Goal: Task Accomplishment & Management: Use online tool/utility

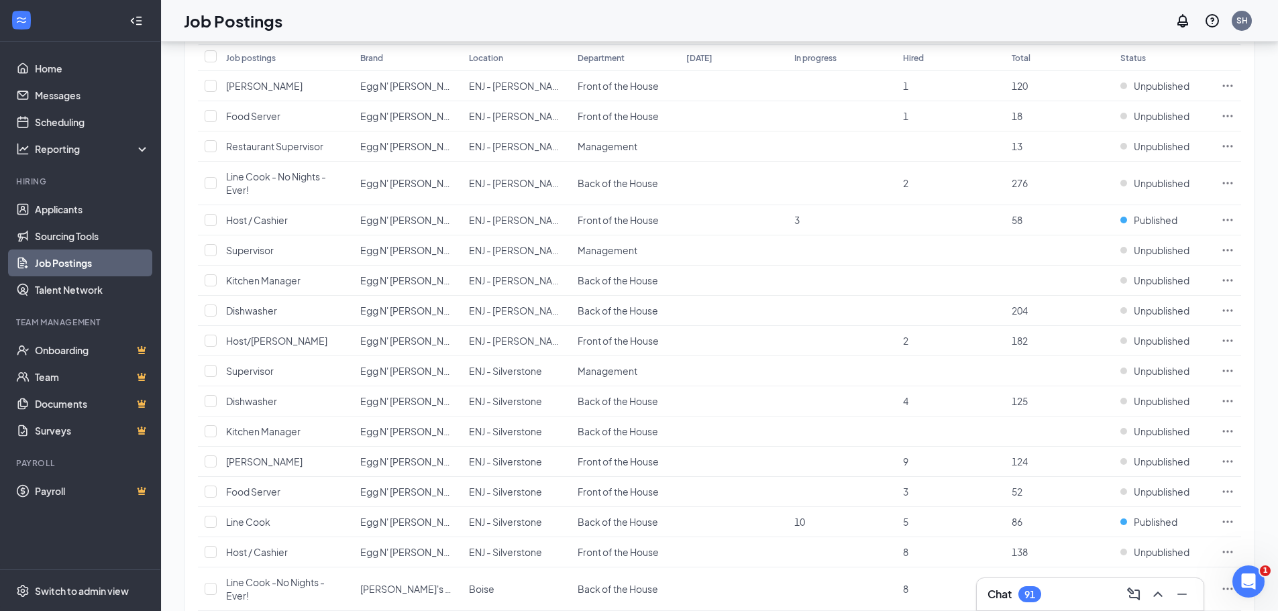
scroll to position [201, 0]
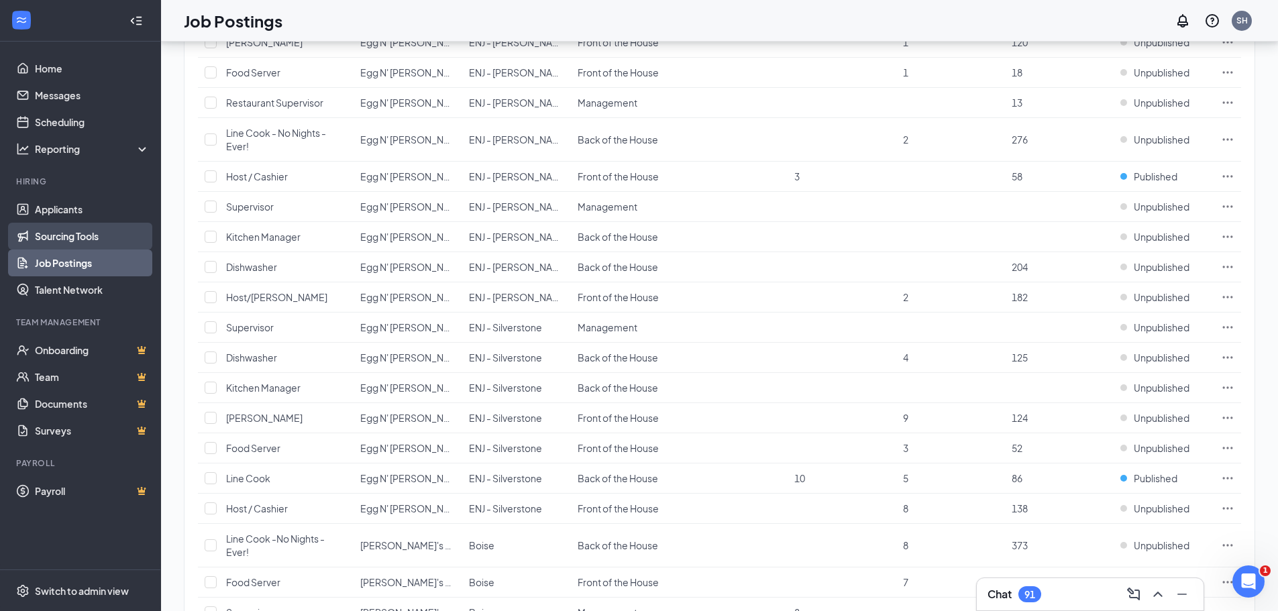
click at [67, 241] on link "Sourcing Tools" at bounding box center [92, 236] width 115 height 27
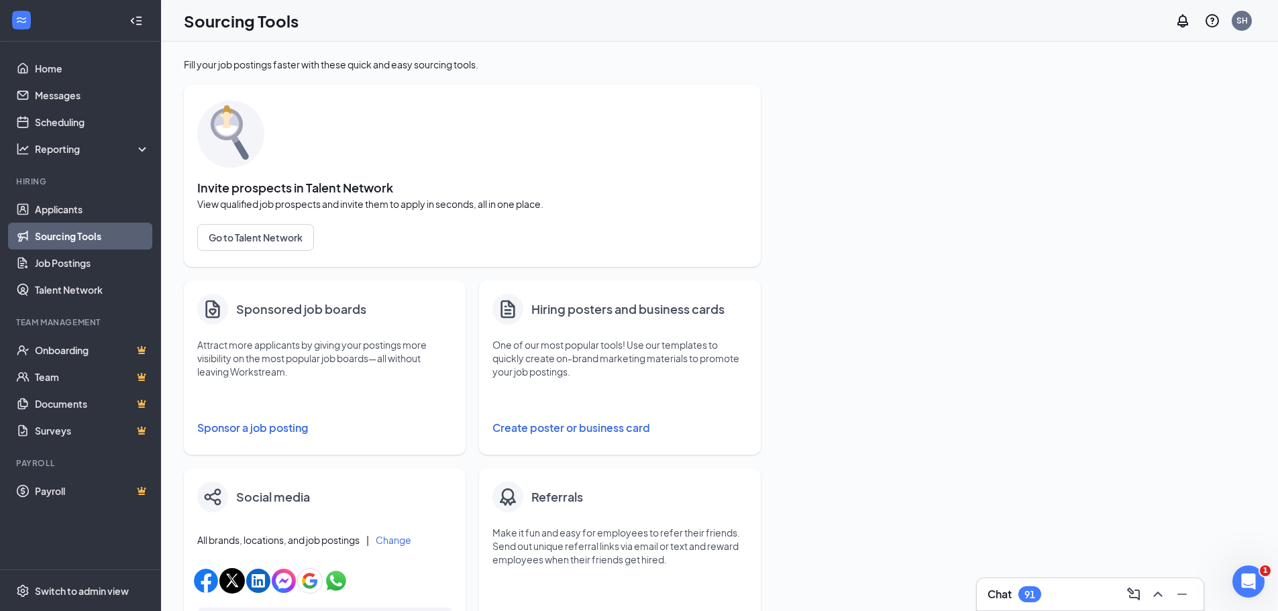
click at [567, 426] on button "Create poster or business card" at bounding box center [619, 427] width 255 height 27
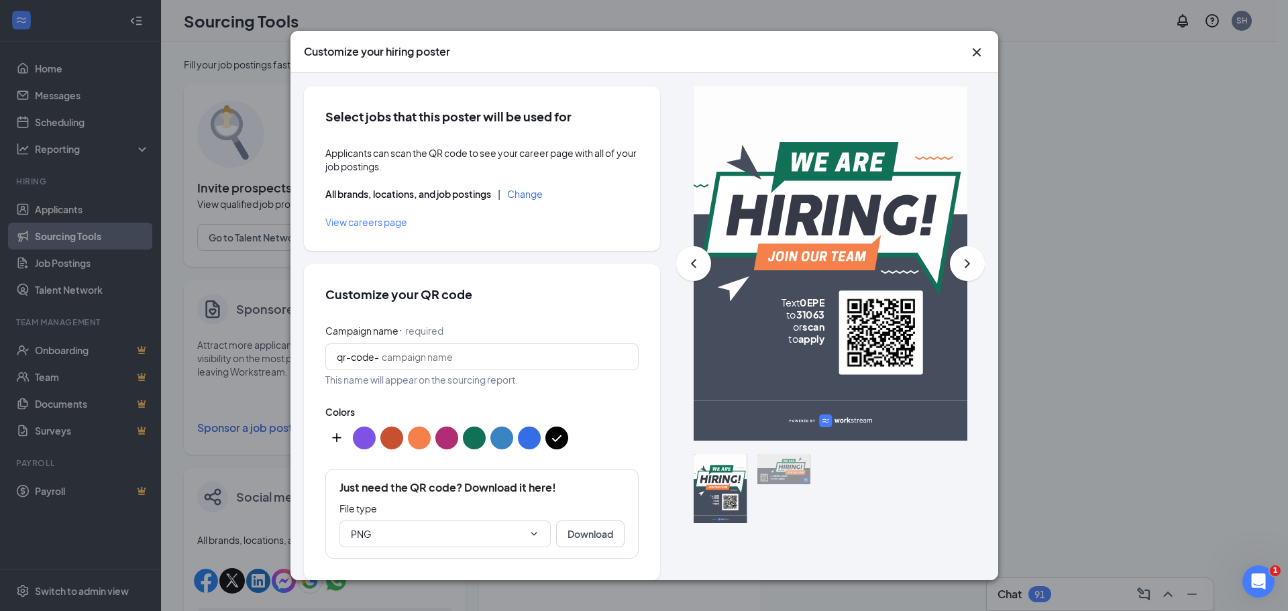
click at [1070, 46] on div "Customize your hiring poster Select jobs that this poster will be used for Appl…" at bounding box center [644, 305] width 1288 height 611
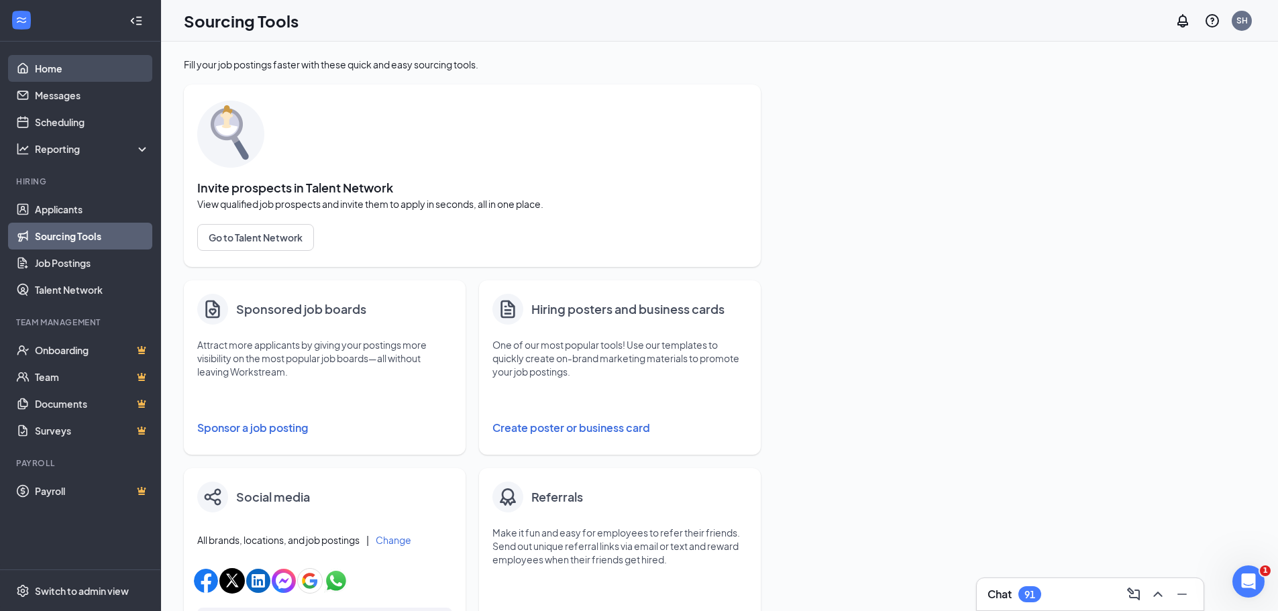
click at [95, 70] on link "Home" at bounding box center [92, 68] width 115 height 27
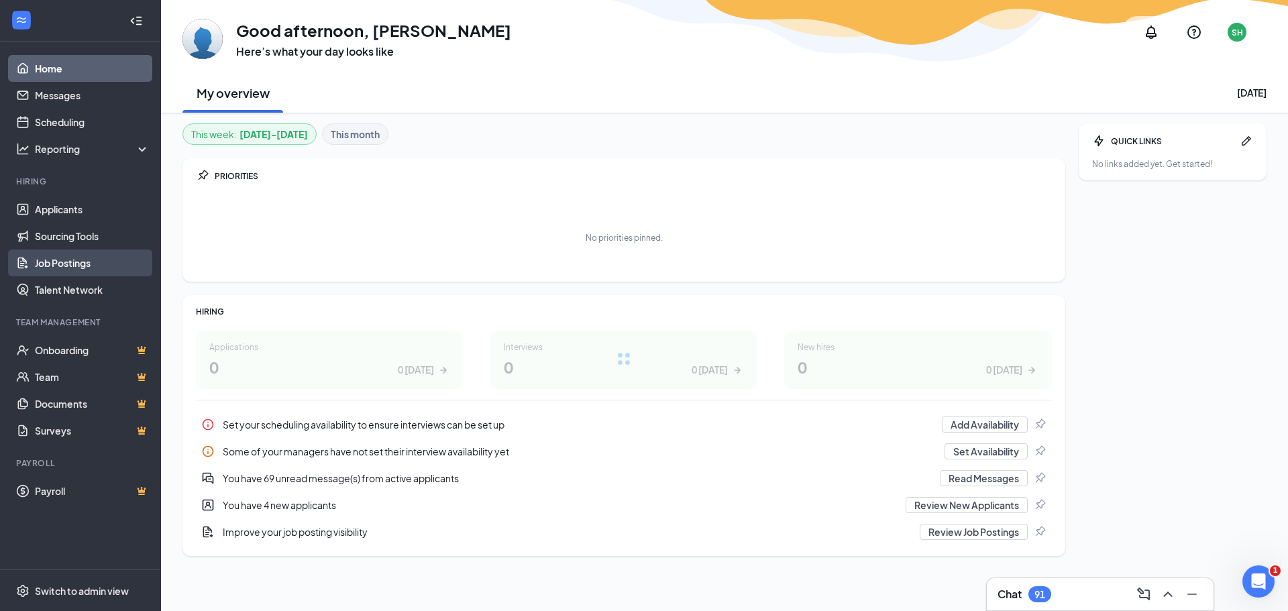
click at [61, 263] on link "Job Postings" at bounding box center [92, 262] width 115 height 27
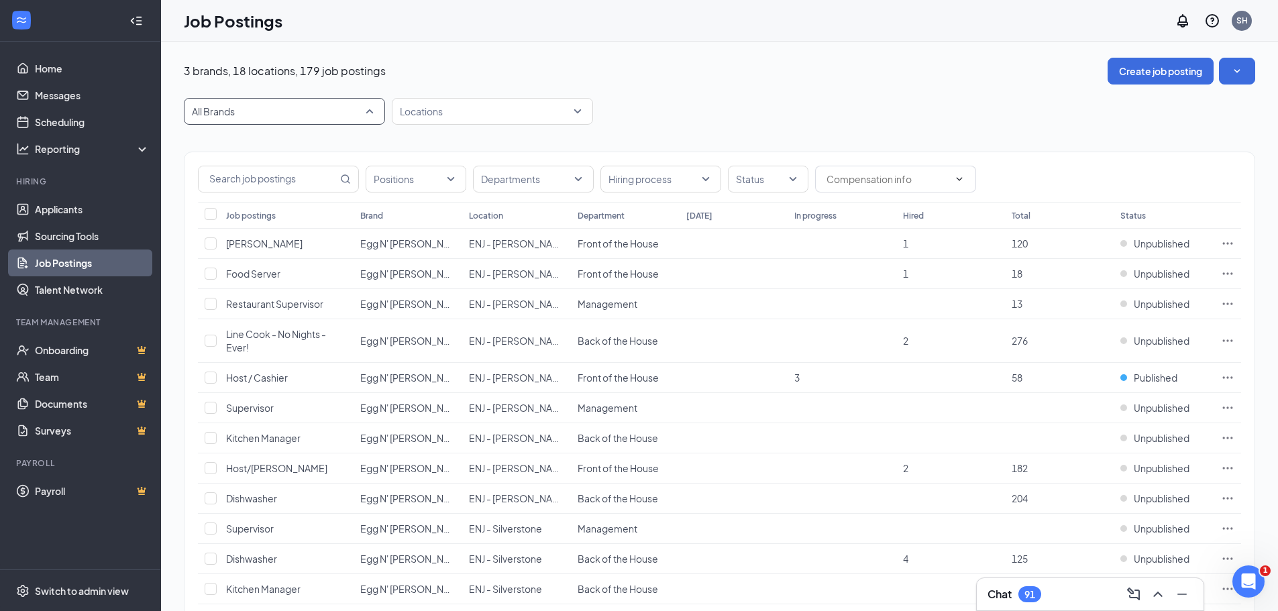
click at [369, 111] on span "All Brands" at bounding box center [284, 111] width 185 height 25
click at [458, 104] on div at bounding box center [485, 111] width 181 height 21
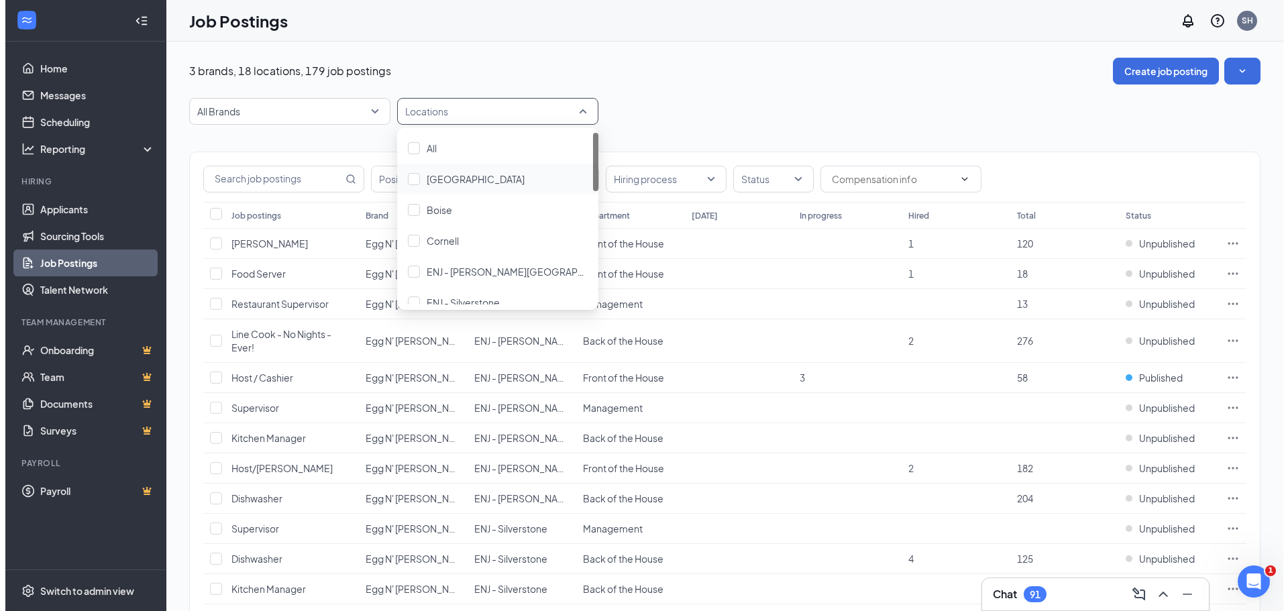
scroll to position [201, 0]
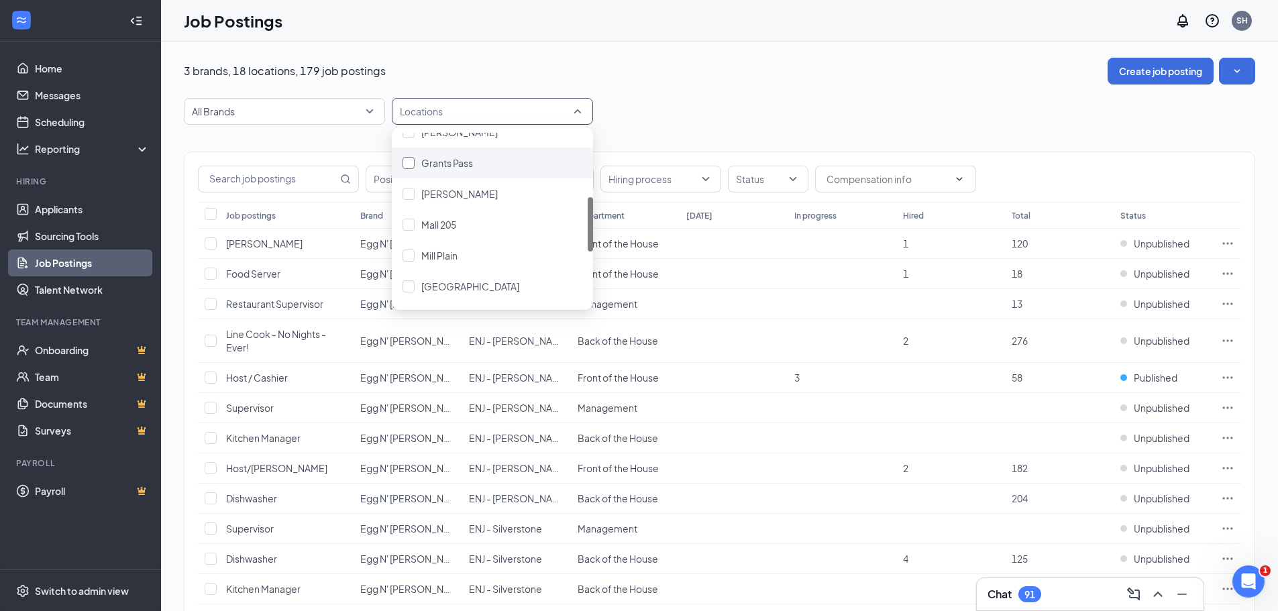
click at [402, 159] on div at bounding box center [408, 163] width 12 height 12
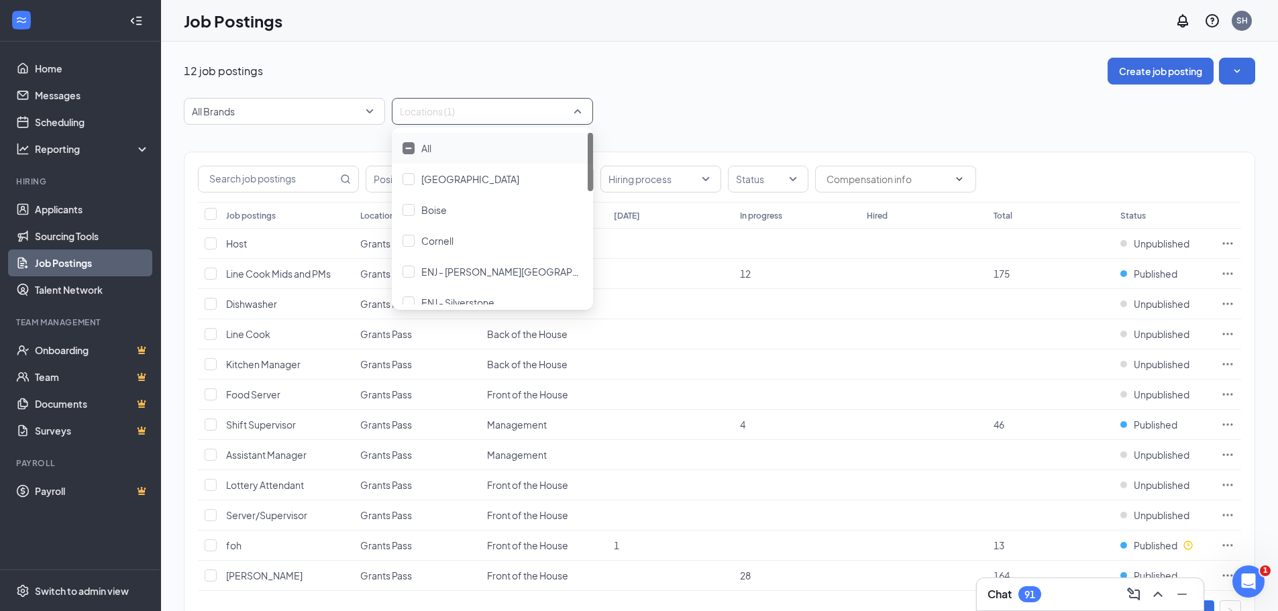
click at [690, 34] on div "Job Postings SH" at bounding box center [719, 21] width 1117 height 42
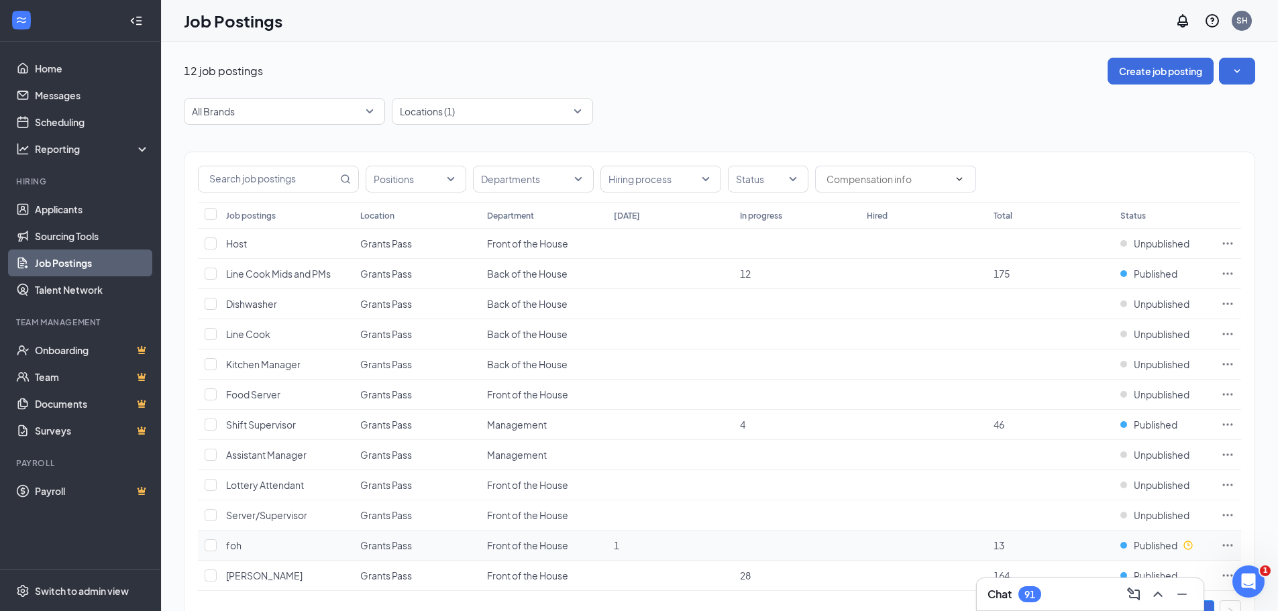
click at [1221, 547] on icon "Ellipses" at bounding box center [1227, 545] width 13 height 13
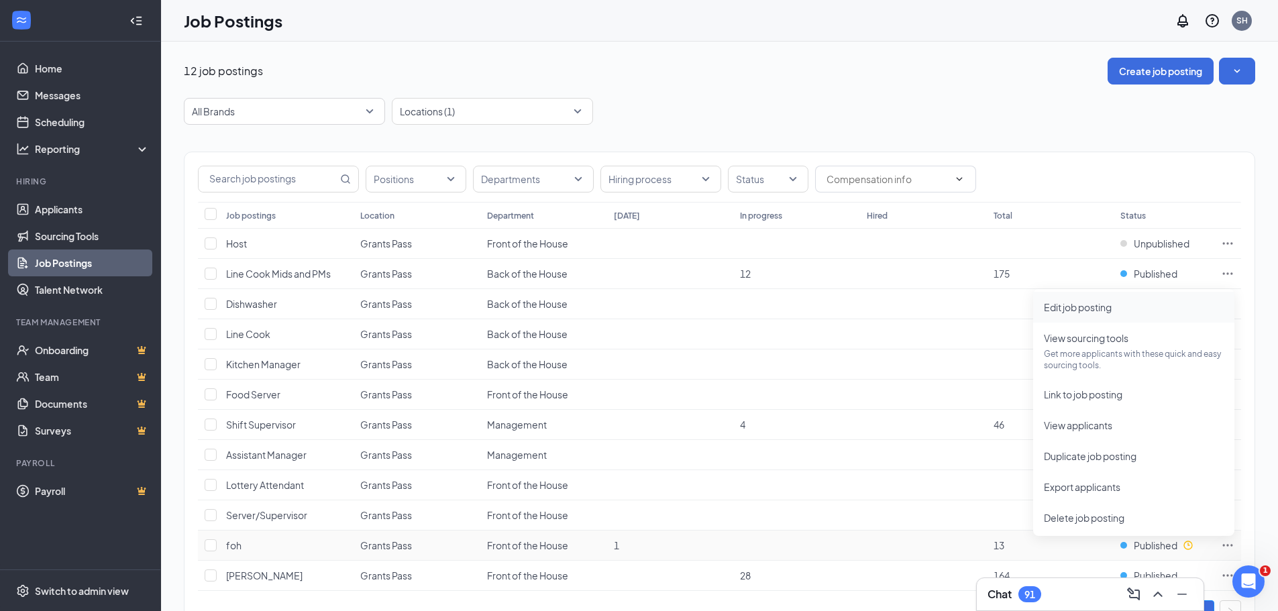
click at [1089, 311] on span "Edit job posting" at bounding box center [1078, 307] width 68 height 12
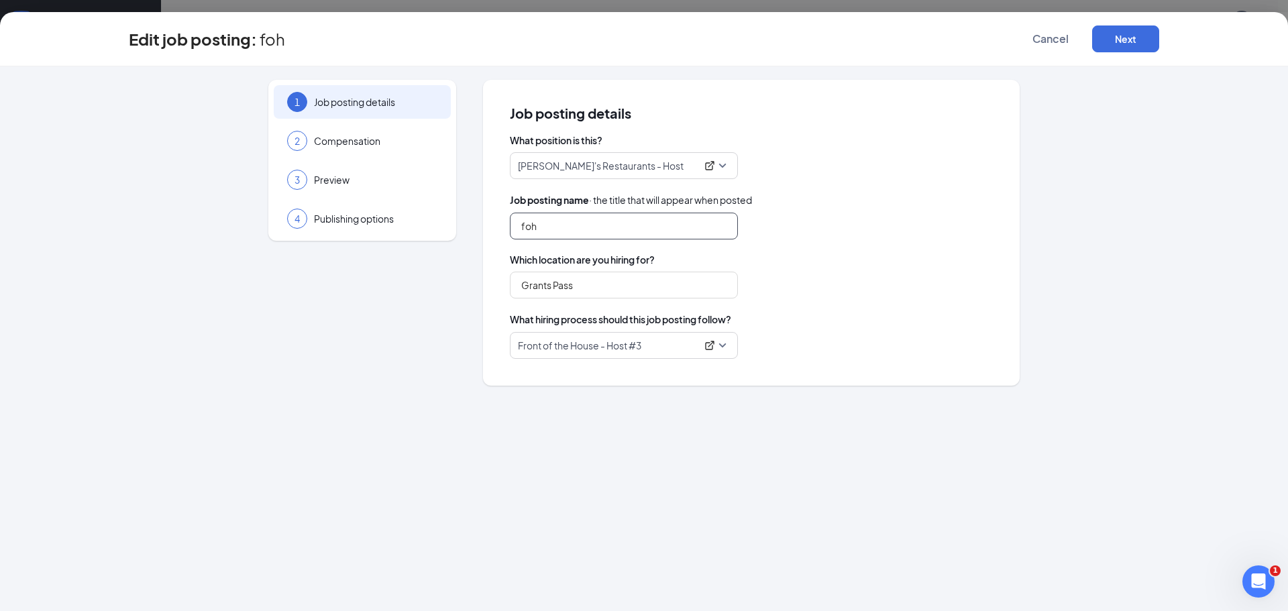
click at [551, 231] on input "foh" at bounding box center [624, 226] width 228 height 27
drag, startPoint x: 590, startPoint y: 228, endPoint x: 402, endPoint y: 201, distance: 190.4
click at [402, 201] on div "1 Job posting details 2 Compensation 3 Preview 4 Publishing options Job posting…" at bounding box center [644, 233] width 1030 height 306
type input "Host/[PERSON_NAME]"
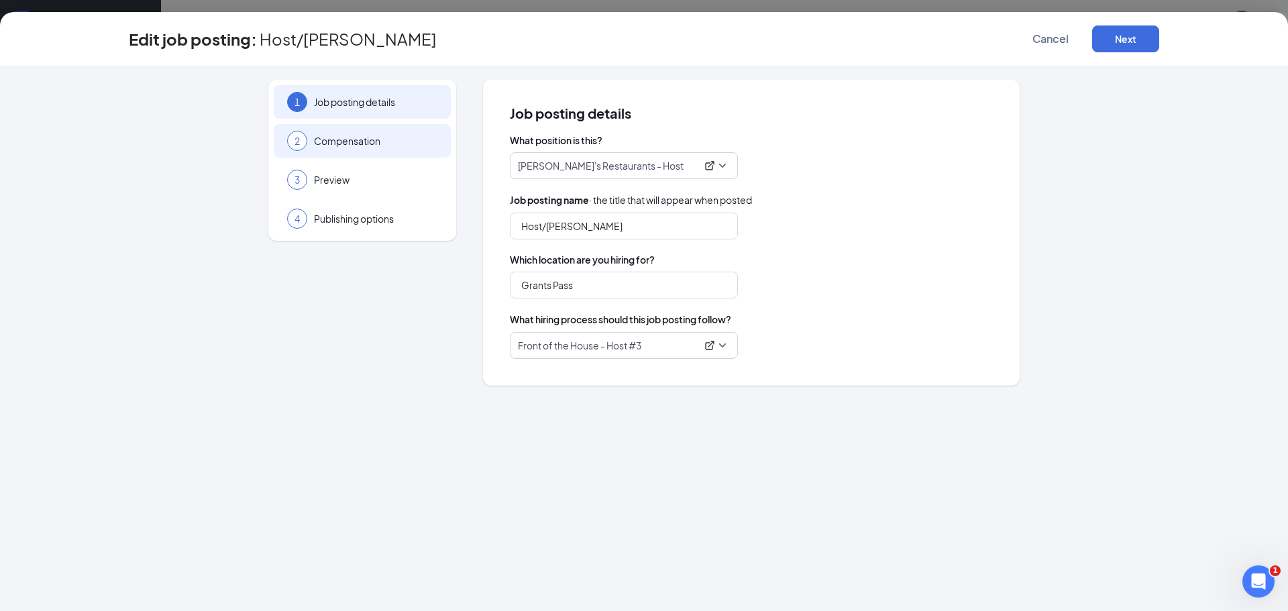
click at [371, 153] on div "2 Compensation" at bounding box center [362, 141] width 177 height 34
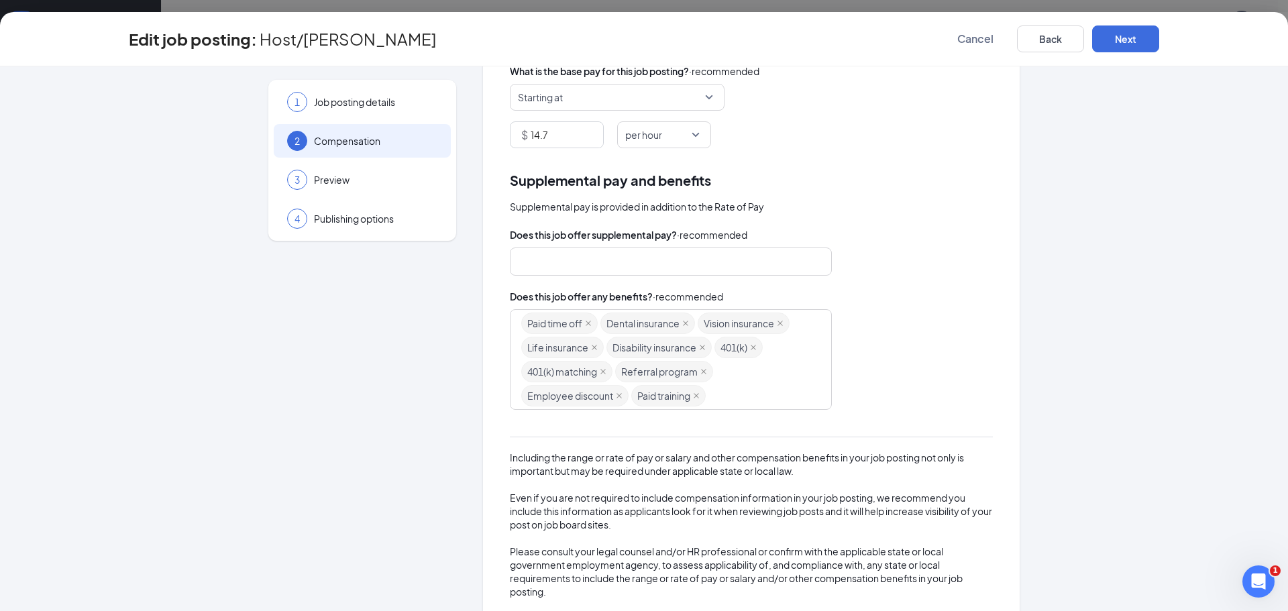
scroll to position [161, 0]
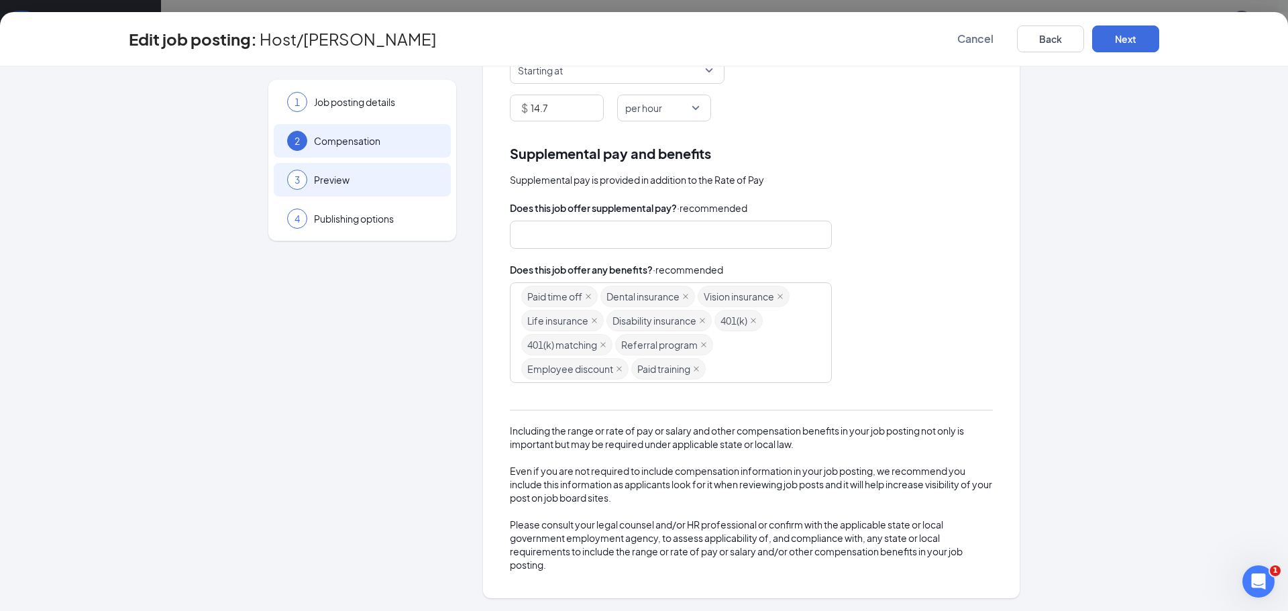
click at [314, 182] on span "Preview" at bounding box center [375, 179] width 123 height 13
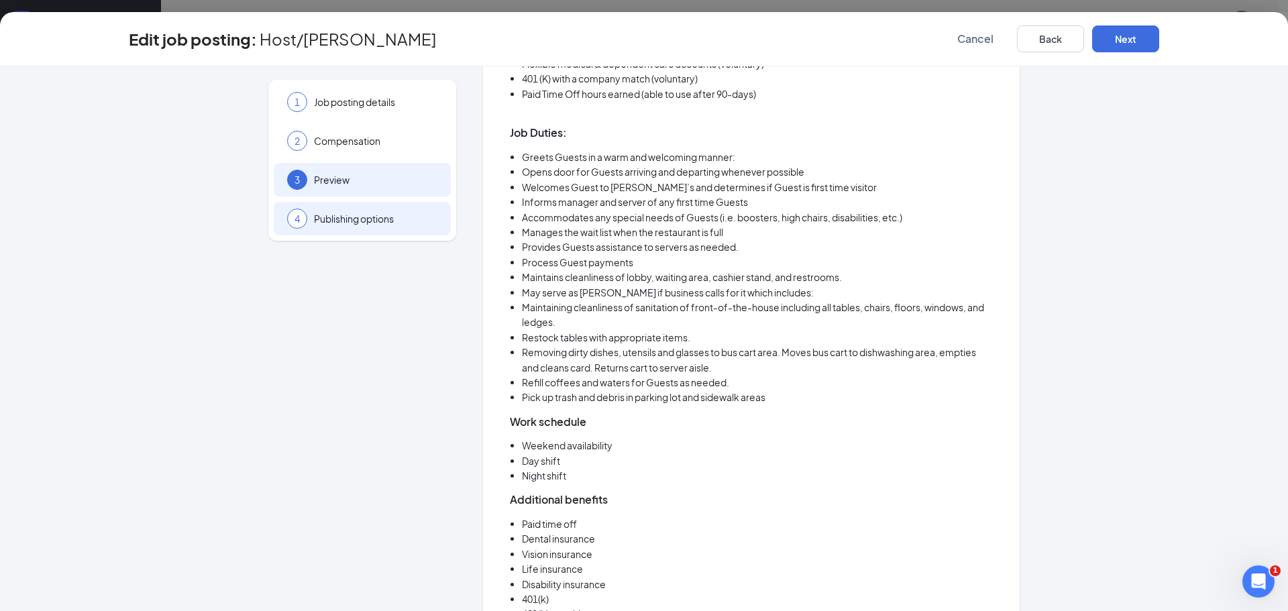
scroll to position [496, 0]
click at [406, 230] on div "4 Publishing options" at bounding box center [362, 219] width 177 height 34
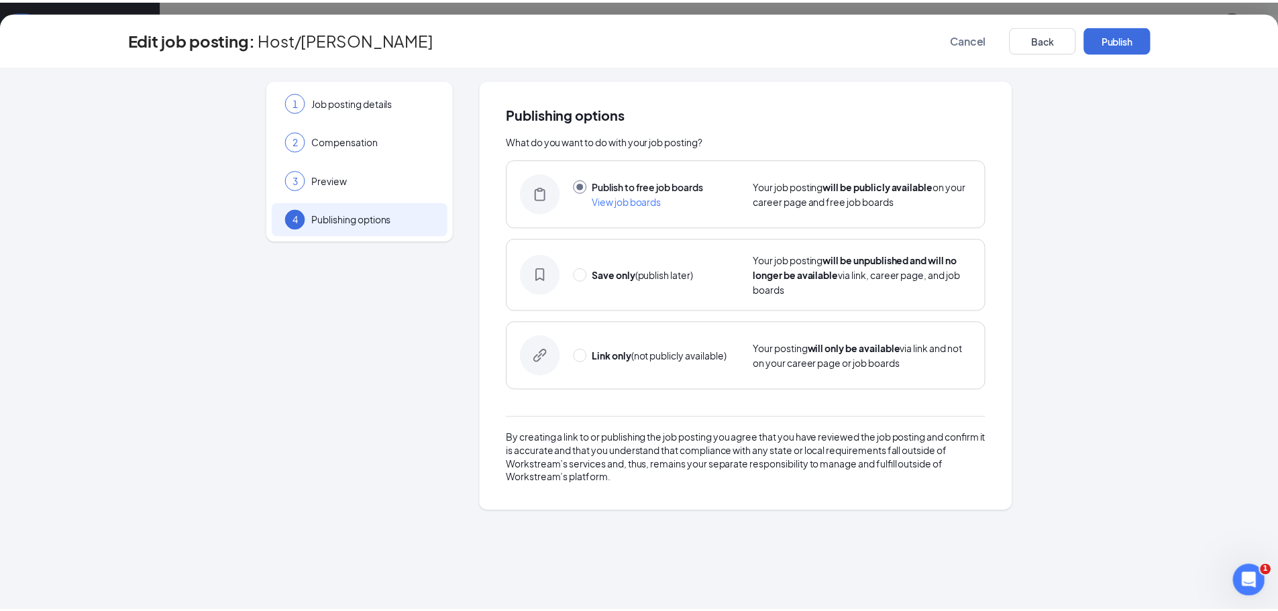
scroll to position [0, 0]
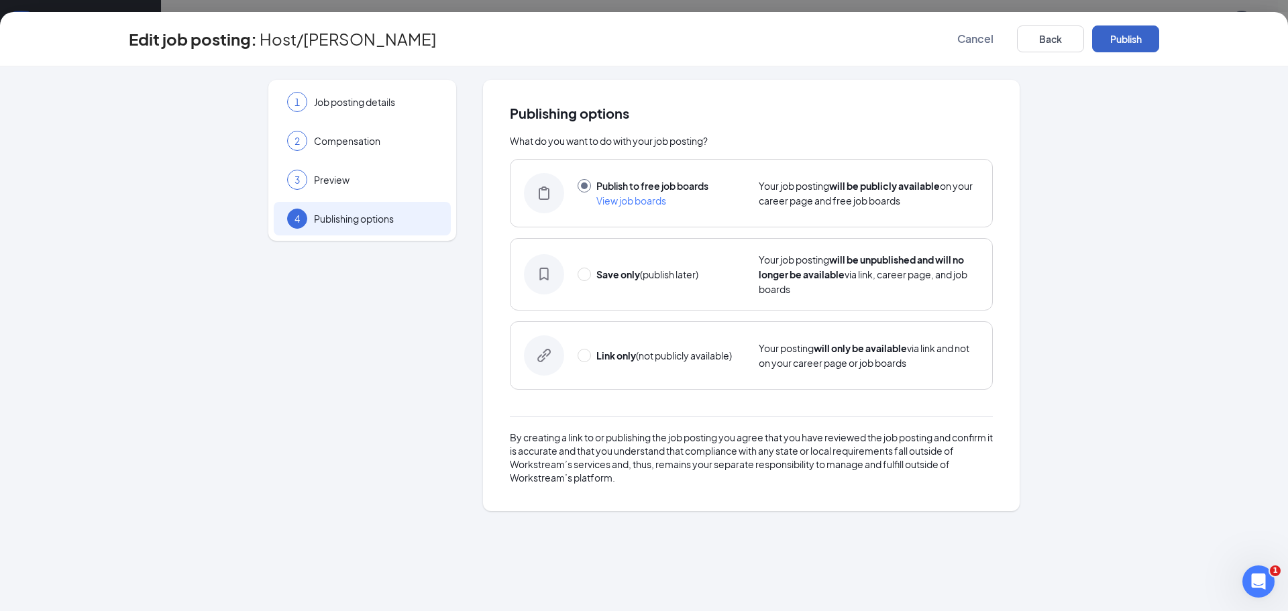
click at [1133, 35] on button "Publish" at bounding box center [1125, 38] width 67 height 27
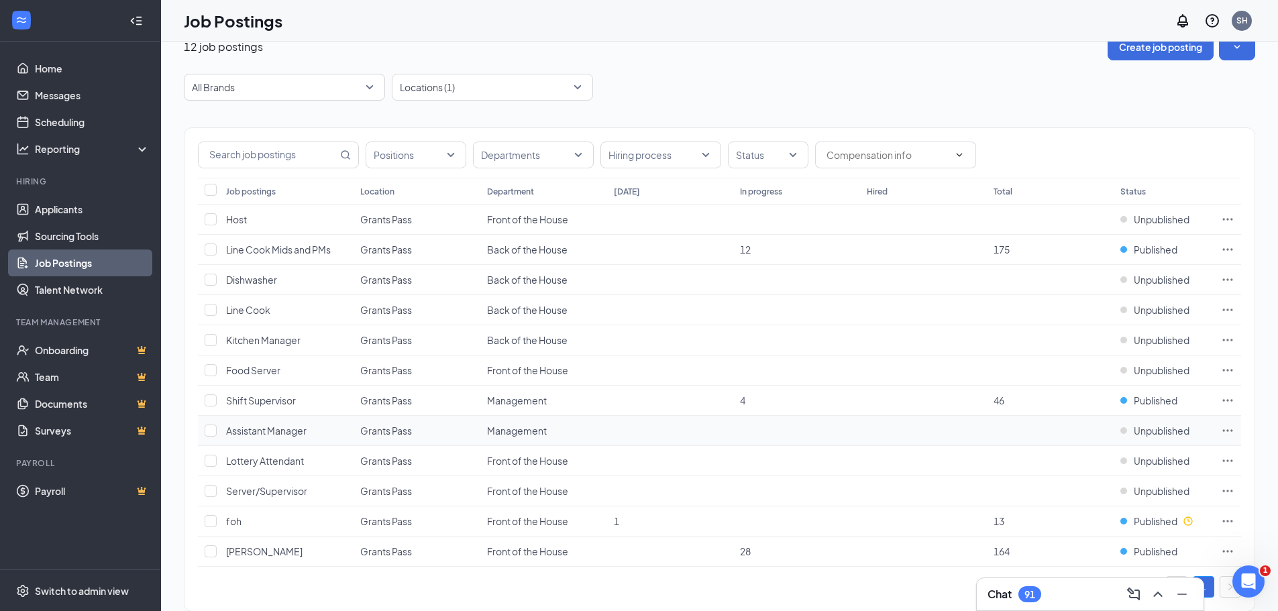
scroll to position [54, 0]
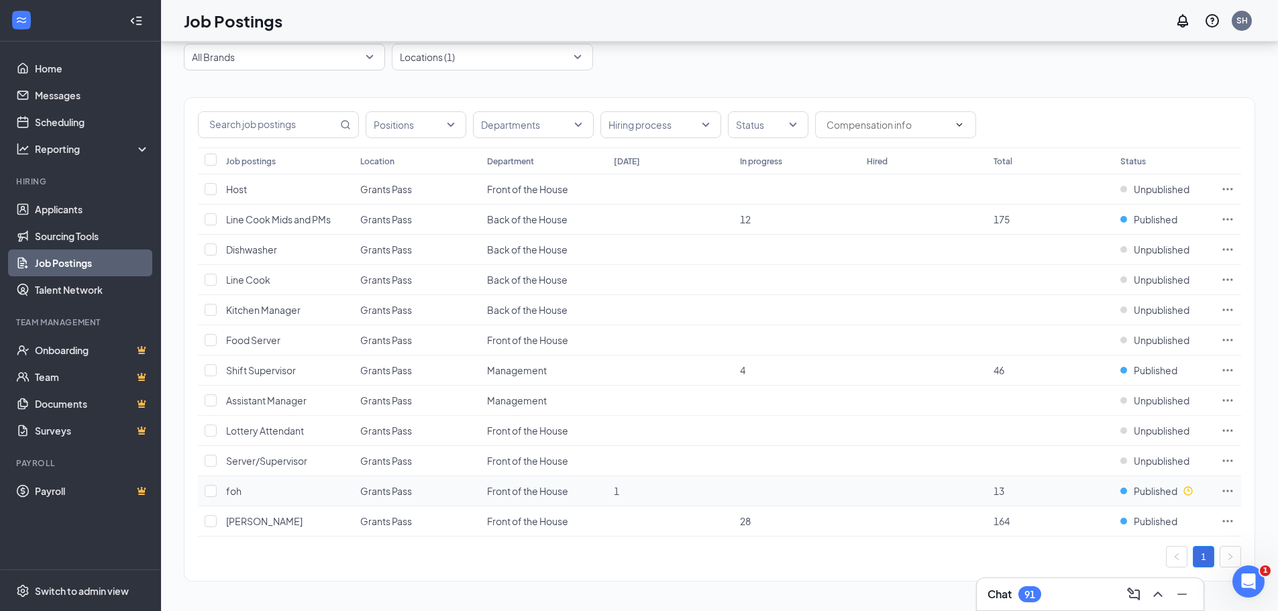
click at [1221, 494] on icon "Ellipses" at bounding box center [1227, 490] width 13 height 13
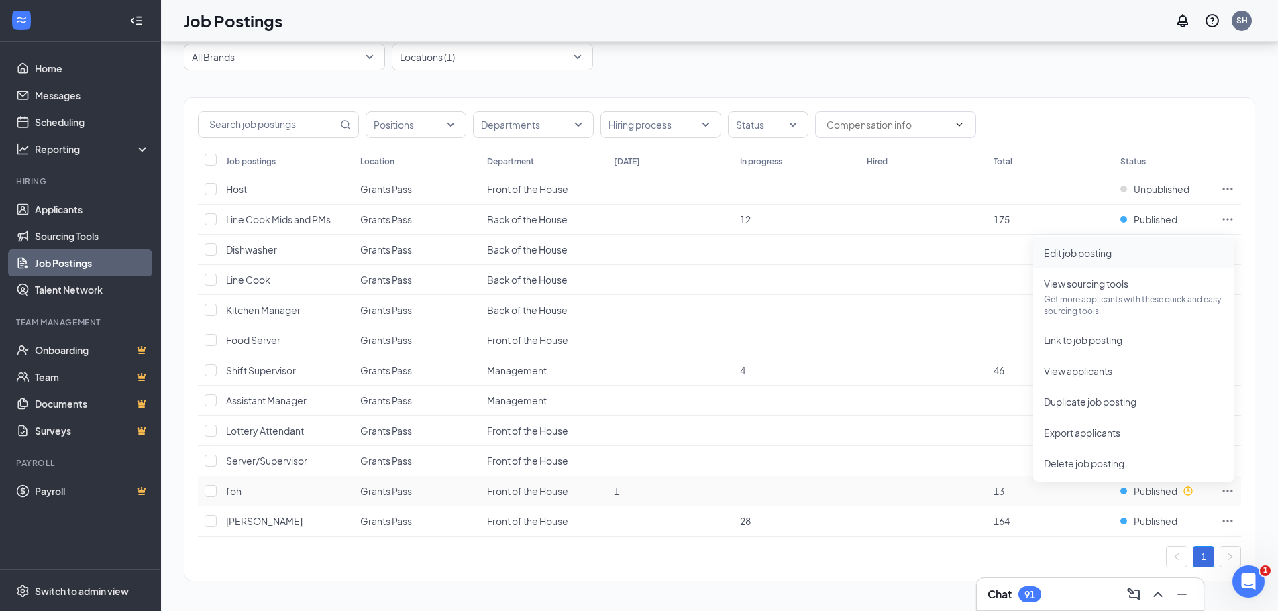
click at [1097, 249] on span "Edit job posting" at bounding box center [1078, 253] width 68 height 12
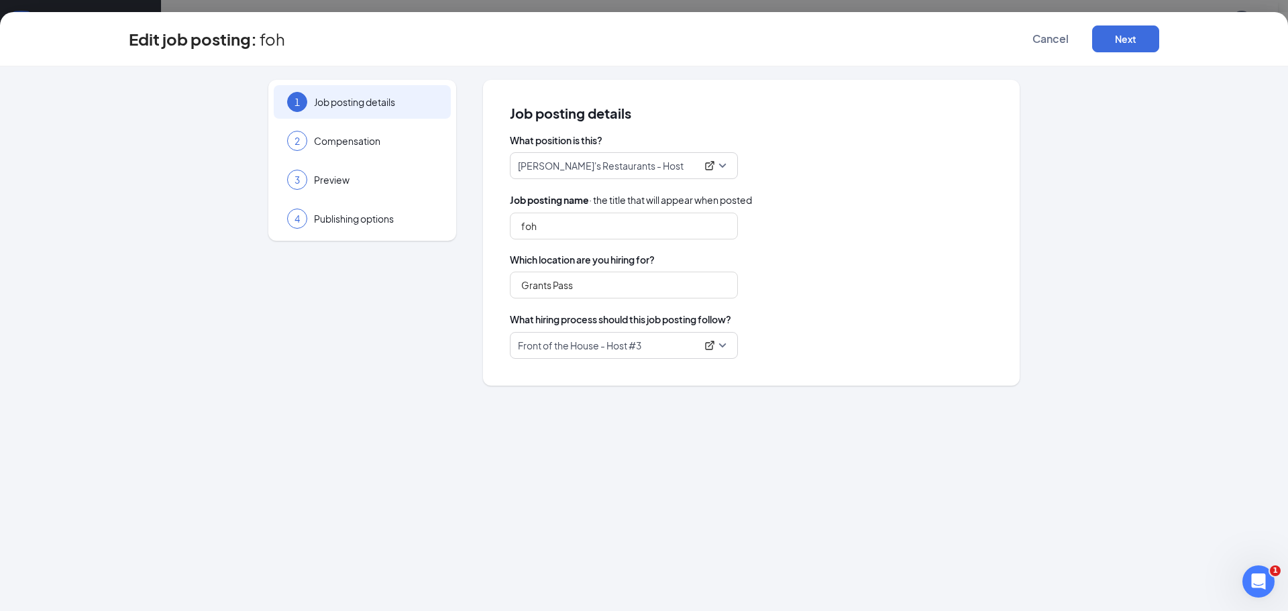
type input "Host/[PERSON_NAME]"
click at [306, 403] on div "1 Job posting details 2 Compensation 3 Preview 4 Publishing options Job posting…" at bounding box center [644, 338] width 1288 height 545
click at [1046, 56] on div "Edit job posting: Host/Busser Cancel Next" at bounding box center [644, 39] width 1288 height 54
click at [1049, 40] on span "Cancel" at bounding box center [1050, 38] width 36 height 13
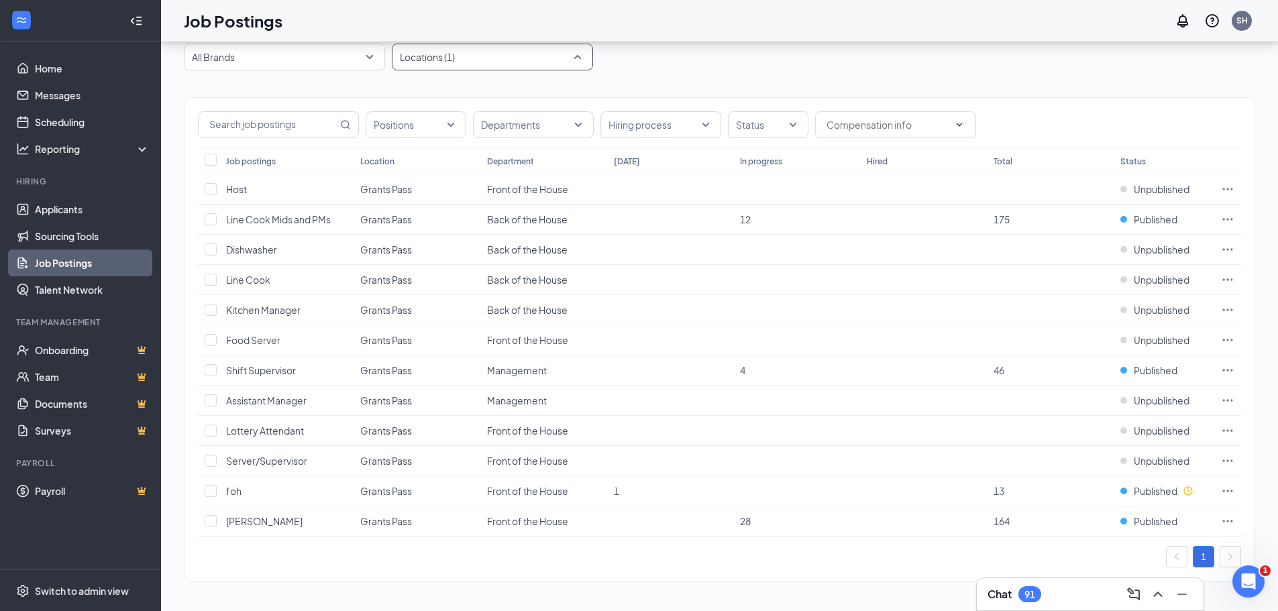
click at [497, 68] on div "Locations (1)" at bounding box center [492, 57] width 201 height 27
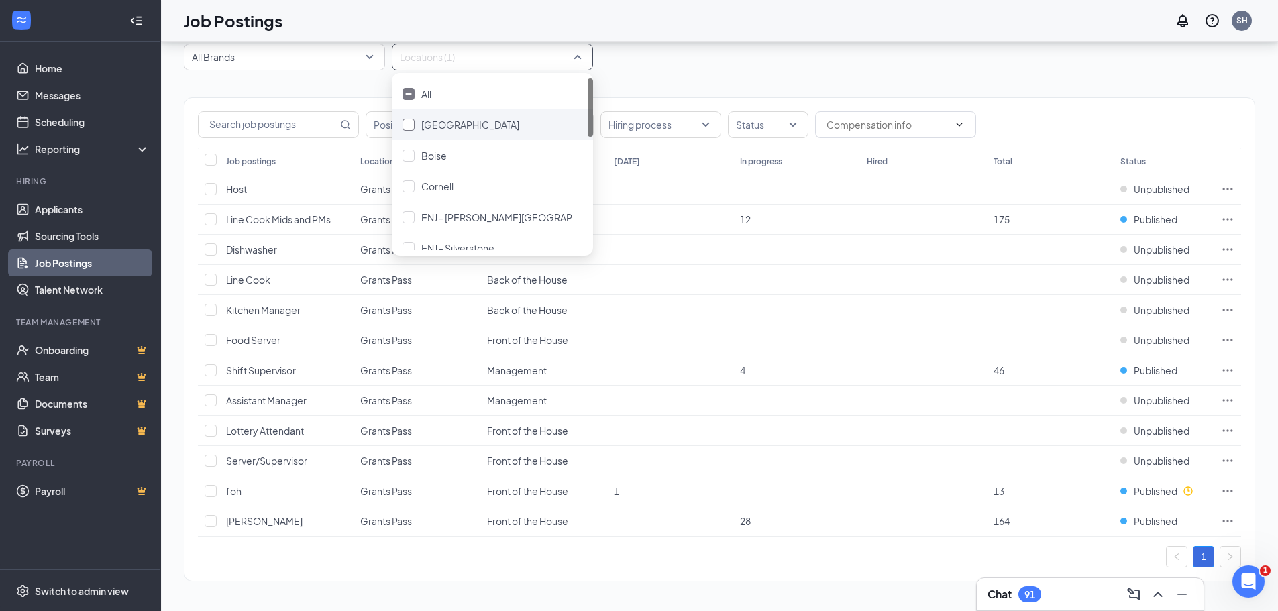
click at [440, 131] on div "[GEOGRAPHIC_DATA]" at bounding box center [470, 124] width 98 height 15
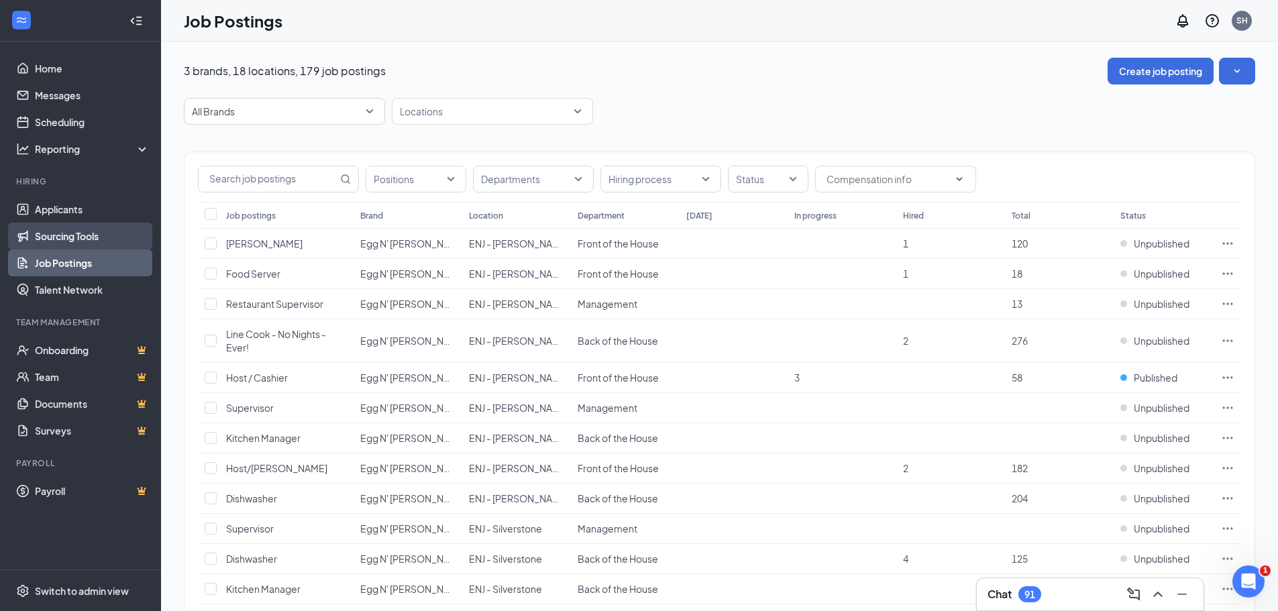
drag, startPoint x: 74, startPoint y: 232, endPoint x: 80, endPoint y: 236, distance: 7.3
click at [74, 232] on link "Sourcing Tools" at bounding box center [92, 236] width 115 height 27
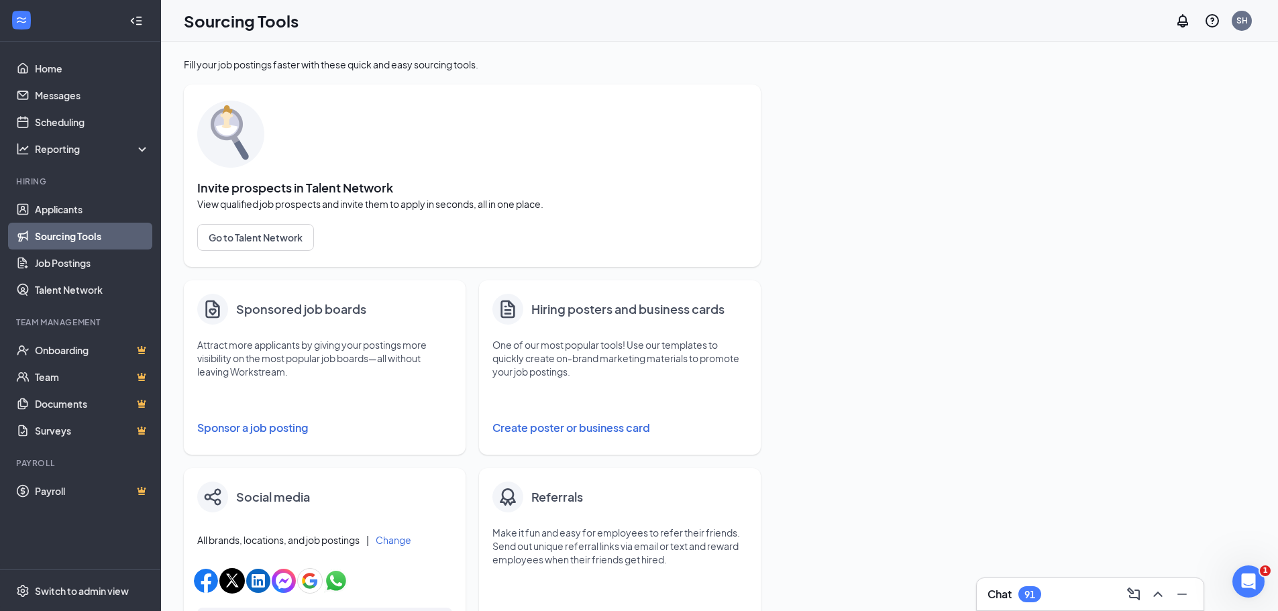
click at [559, 432] on button "Create poster or business card" at bounding box center [619, 427] width 255 height 27
type input "PNG"
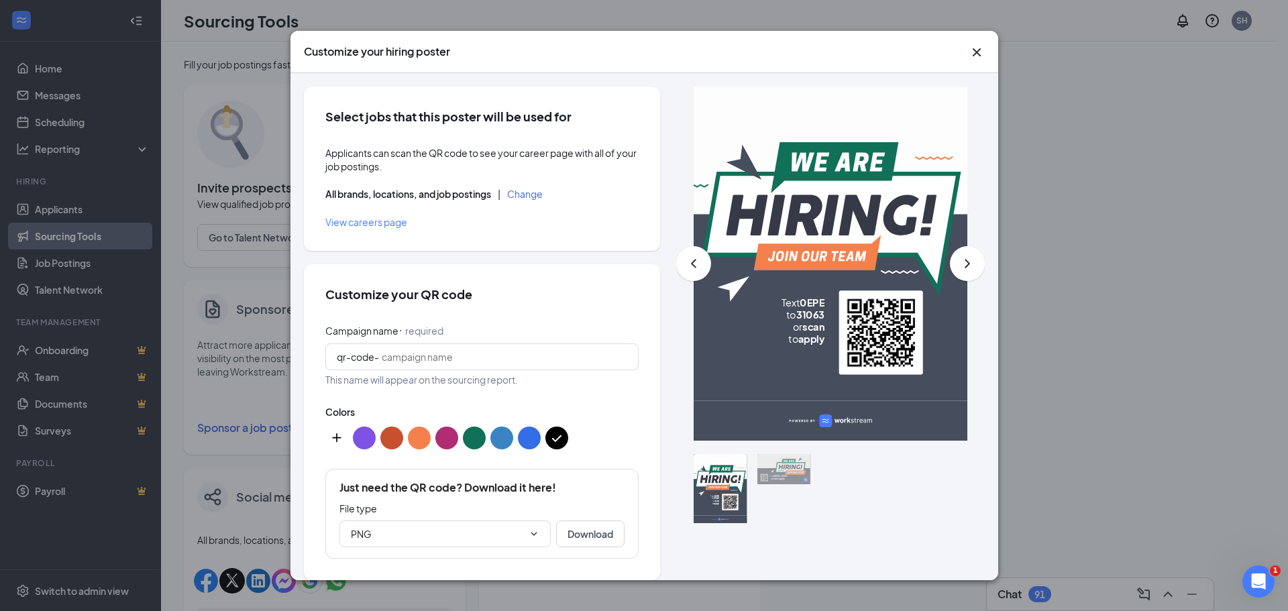
click at [528, 437] on button "color button #346EE6" at bounding box center [529, 438] width 23 height 23
click at [552, 438] on button "color button #000000" at bounding box center [556, 438] width 23 height 23
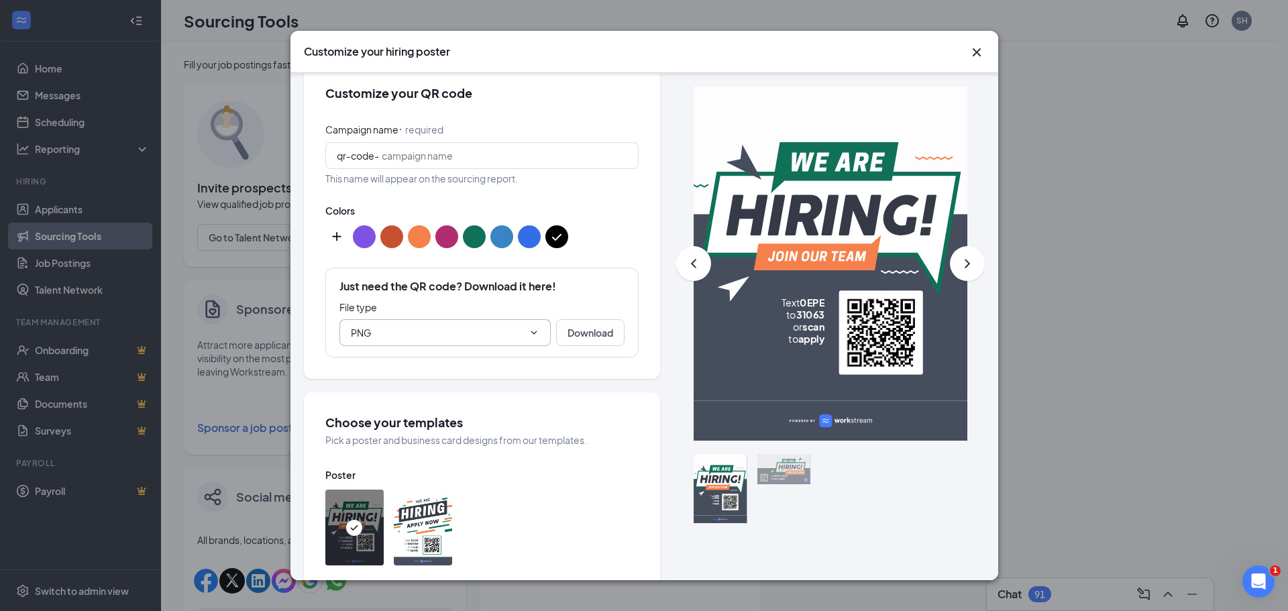
click at [528, 333] on icon "ChevronDown" at bounding box center [533, 332] width 11 height 11
click at [581, 334] on button "Download" at bounding box center [590, 332] width 68 height 27
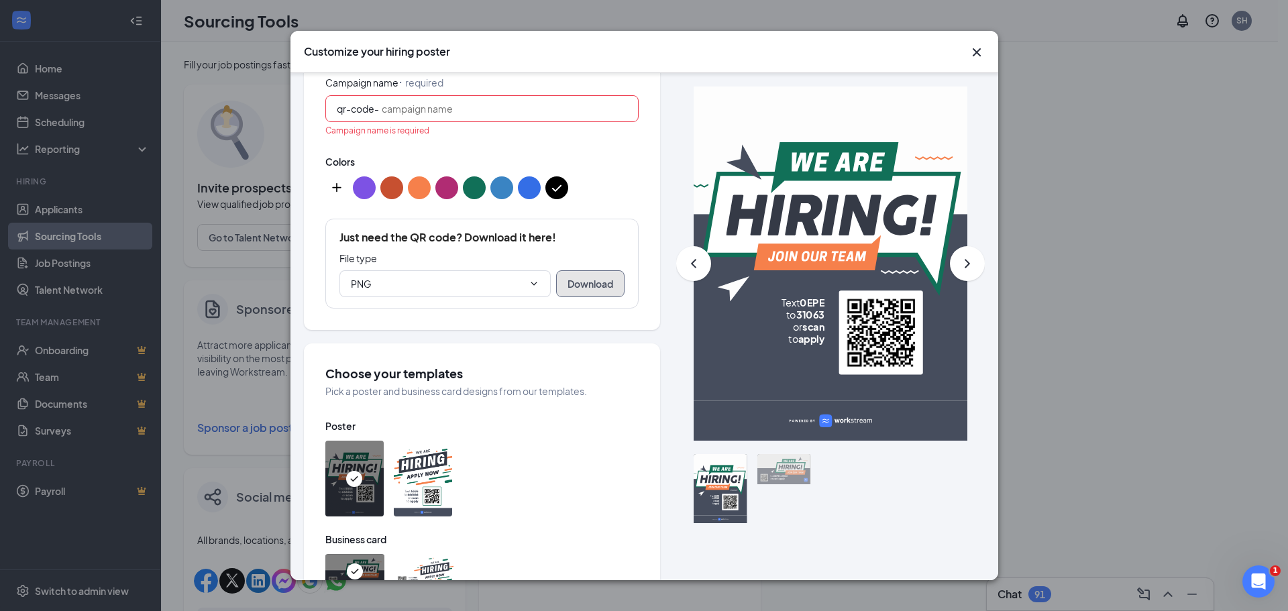
scroll to position [251, 0]
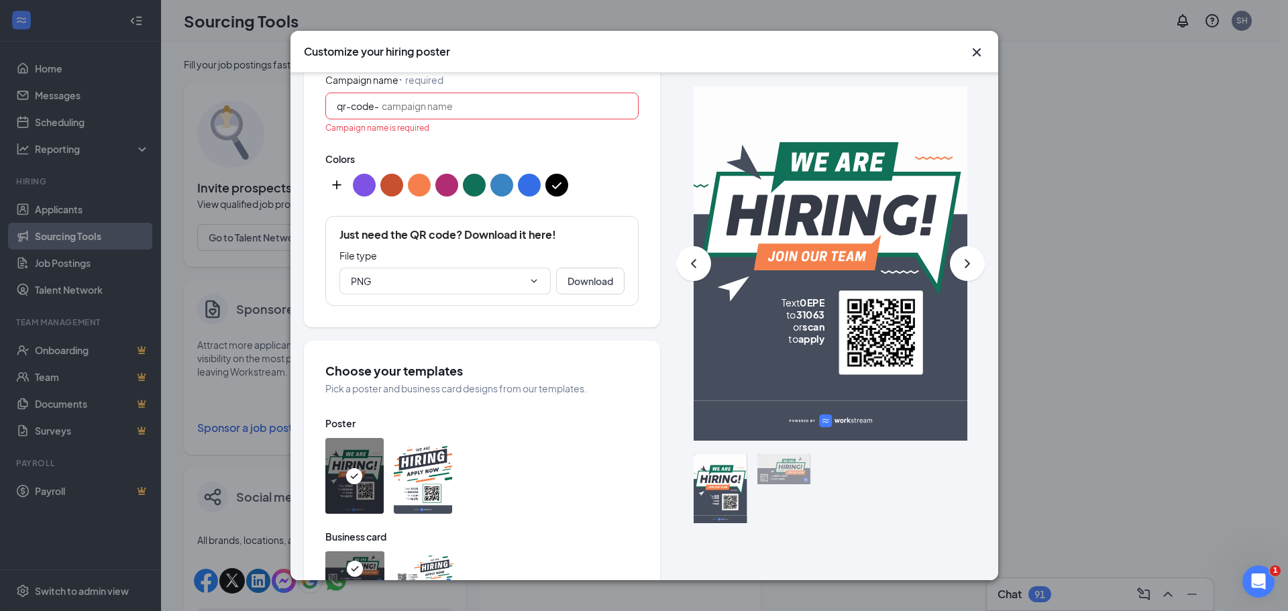
click at [1069, 124] on div "Customize your hiring poster Select jobs that this poster will be used for Appl…" at bounding box center [644, 305] width 1288 height 611
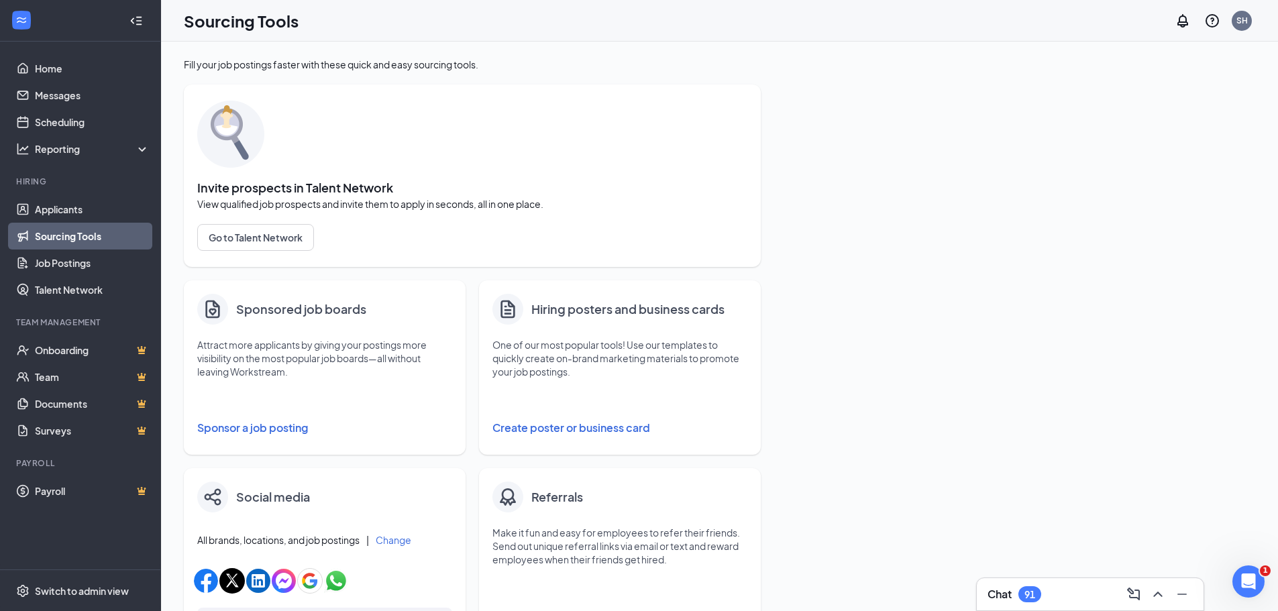
click at [597, 426] on button "Create poster or business card" at bounding box center [619, 427] width 255 height 27
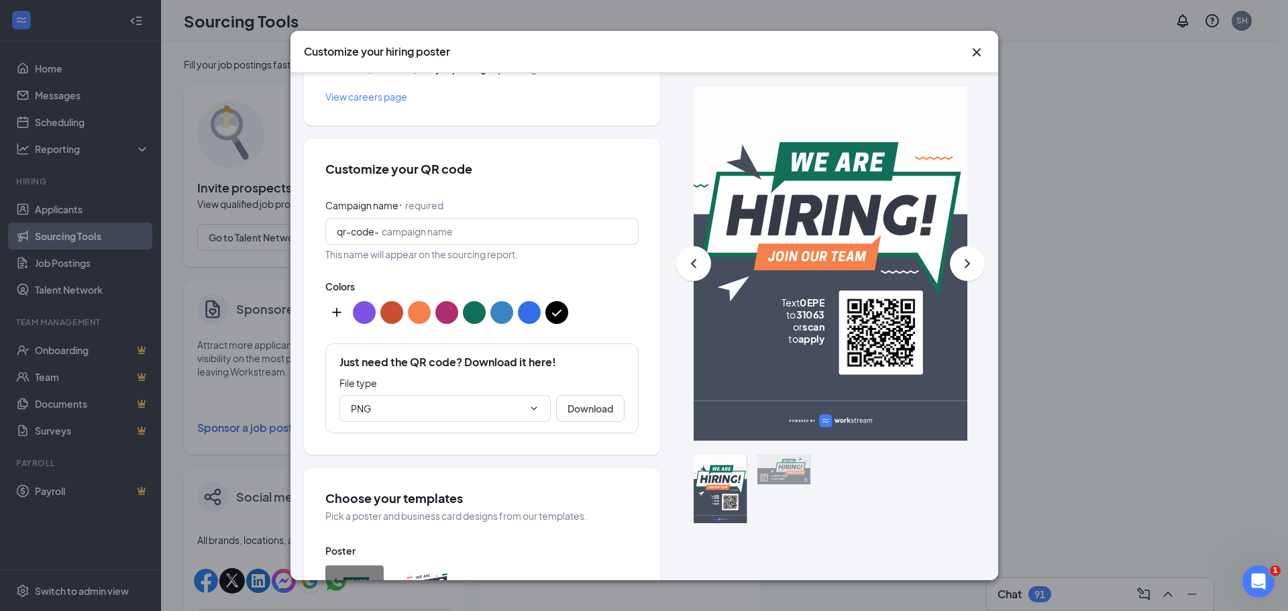
scroll to position [268, 0]
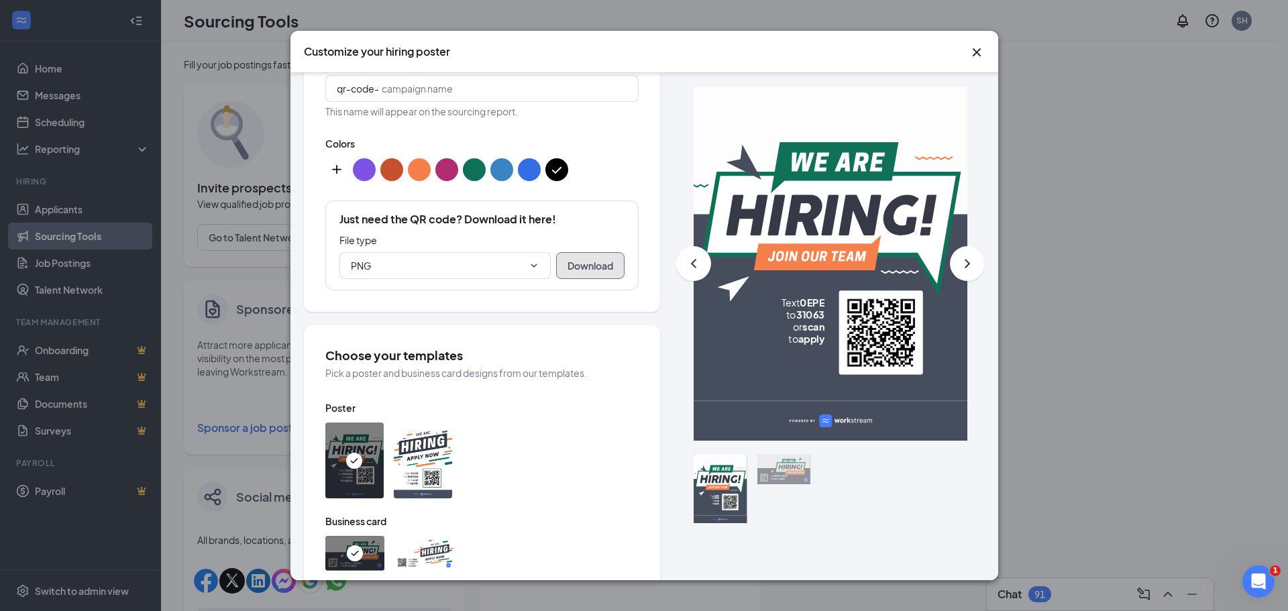
click at [557, 261] on button "Download" at bounding box center [590, 265] width 68 height 27
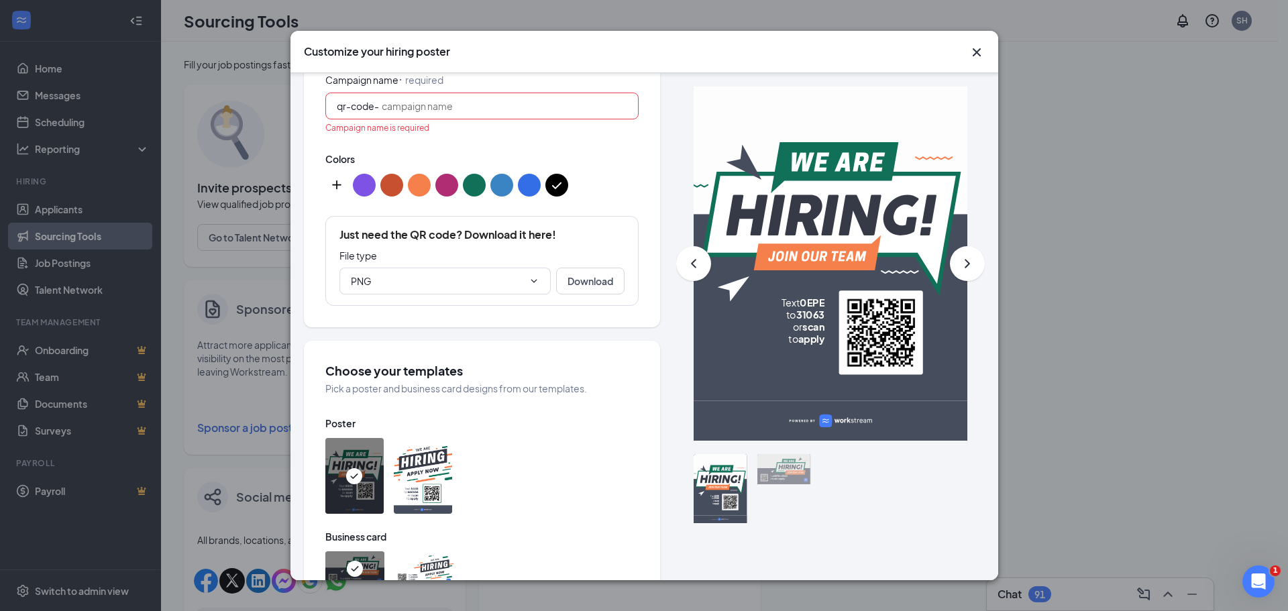
click at [441, 94] on span "qr-code-" at bounding box center [481, 106] width 313 height 27
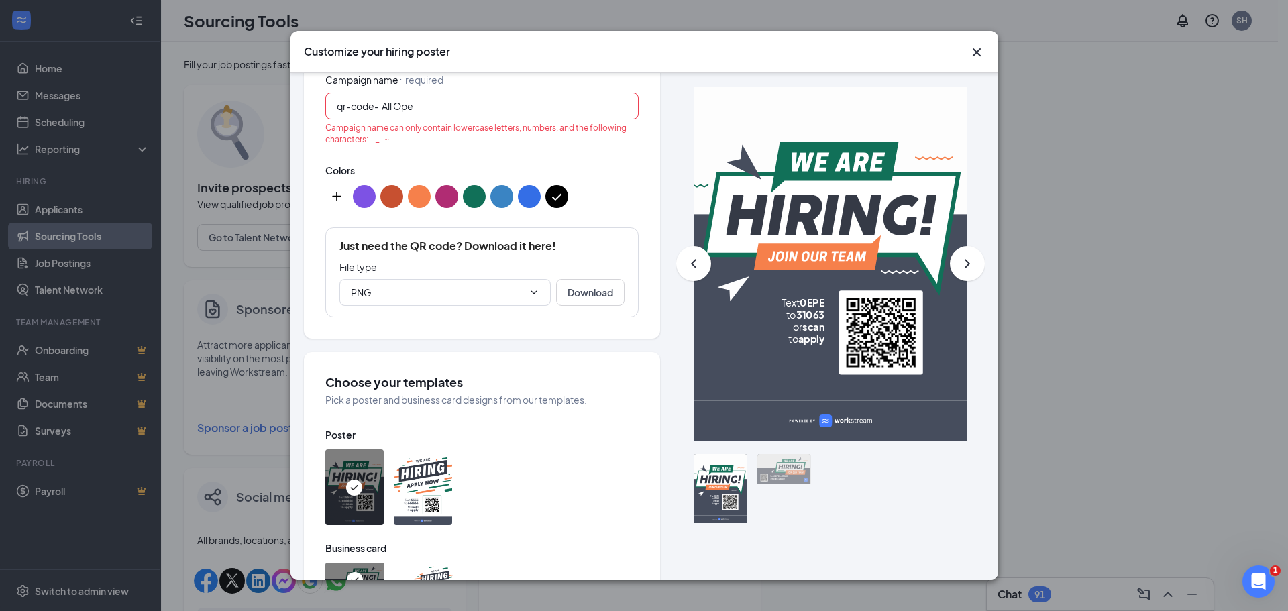
type input "All Oper"
